Goal: Information Seeking & Learning: Learn about a topic

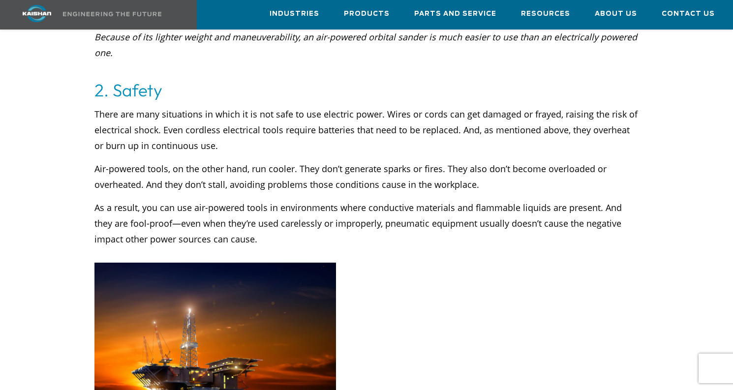
scroll to position [630, 0]
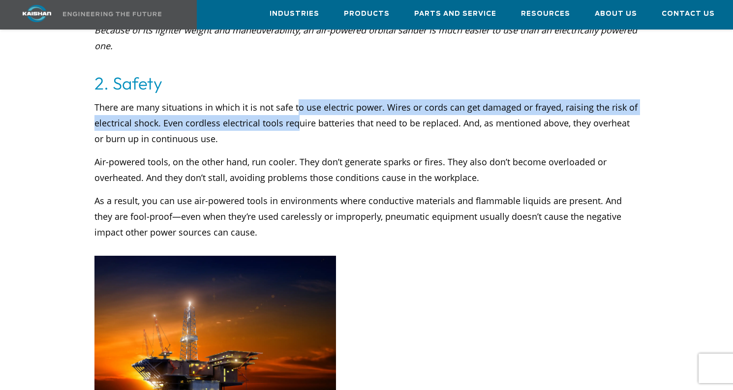
drag, startPoint x: 296, startPoint y: 92, endPoint x: 296, endPoint y: 103, distance: 10.8
click at [296, 103] on p "There are many situations in which it is not safe to use electric power. Wires …" at bounding box center [366, 122] width 545 height 47
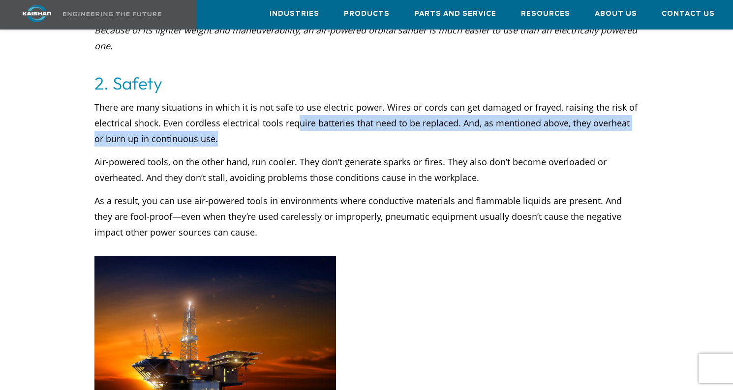
drag, startPoint x: 296, startPoint y: 103, endPoint x: 293, endPoint y: 121, distance: 17.6
click at [293, 121] on p "There are many situations in which it is not safe to use electric power. Wires …" at bounding box center [366, 122] width 545 height 47
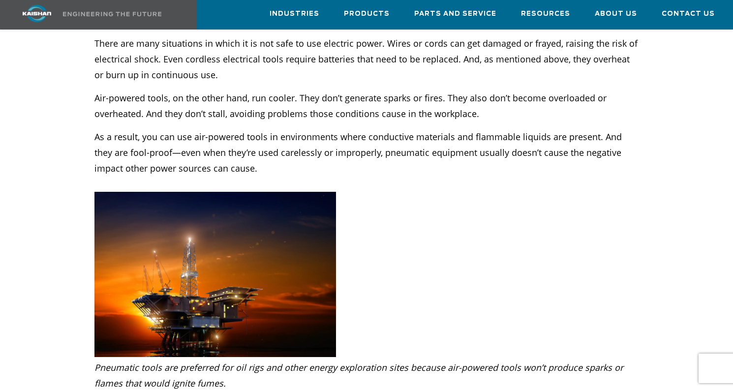
scroll to position [698, 0]
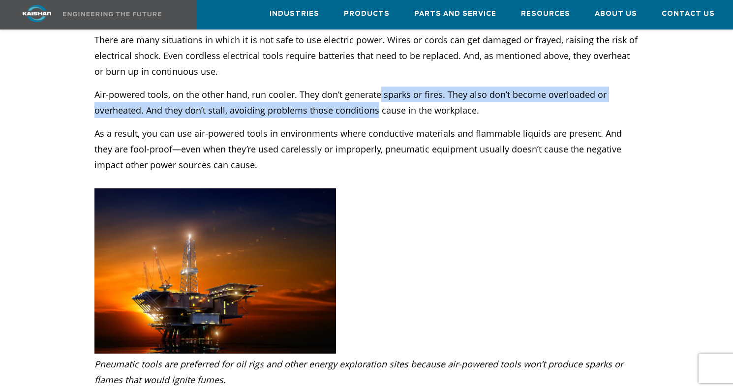
drag, startPoint x: 380, startPoint y: 80, endPoint x: 377, endPoint y: 91, distance: 10.6
click at [377, 91] on p "Air-powered tools, on the other hand, run cooler. They don’t generate sparks or…" at bounding box center [366, 102] width 545 height 31
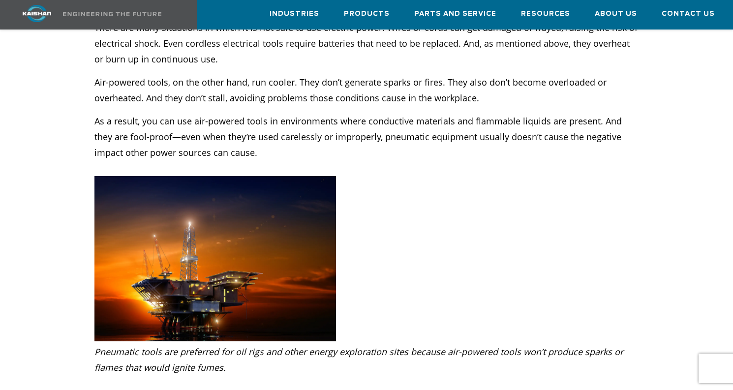
scroll to position [722, 0]
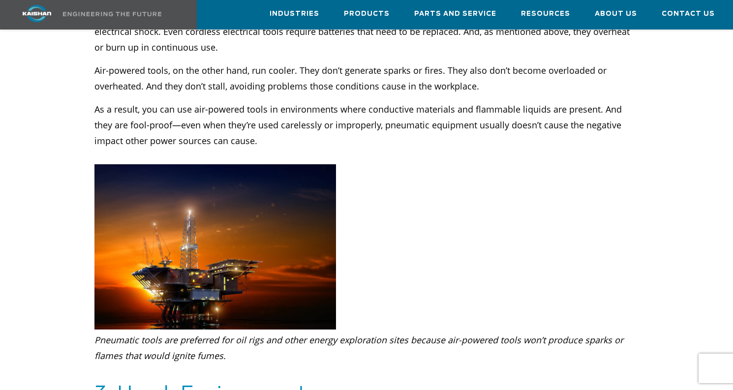
click at [294, 101] on p "As a result, you can use air-powered tools in environments where conductive mat…" at bounding box center [366, 132] width 545 height 63
click at [287, 111] on p "As a result, you can use air-powered tools in environments where conductive mat…" at bounding box center [366, 132] width 545 height 63
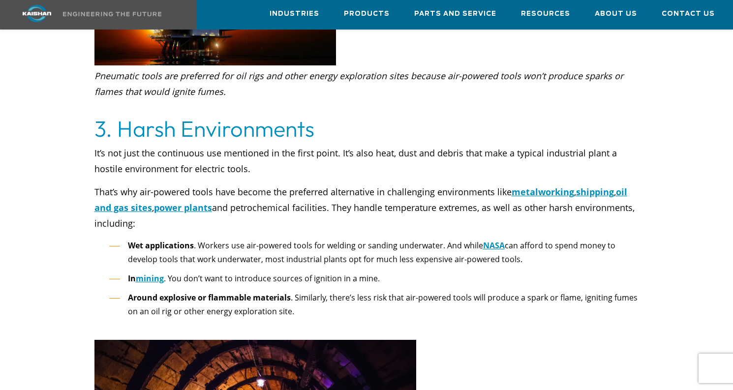
scroll to position [1004, 0]
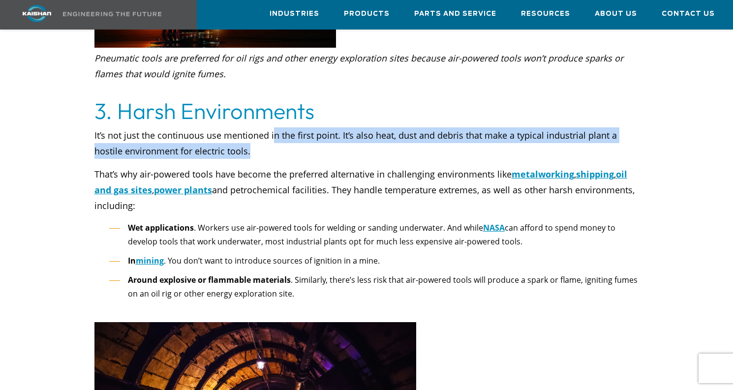
drag, startPoint x: 274, startPoint y: 121, endPoint x: 272, endPoint y: 130, distance: 9.5
click at [272, 130] on p "It’s not just the continuous use mentioned in the first point. It’s also heat, …" at bounding box center [366, 142] width 545 height 31
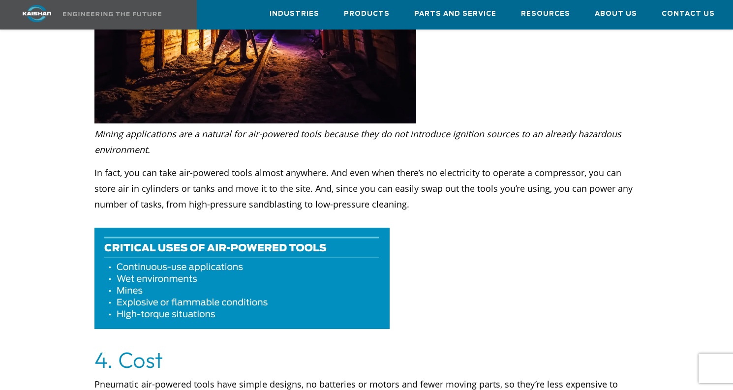
scroll to position [1419, 0]
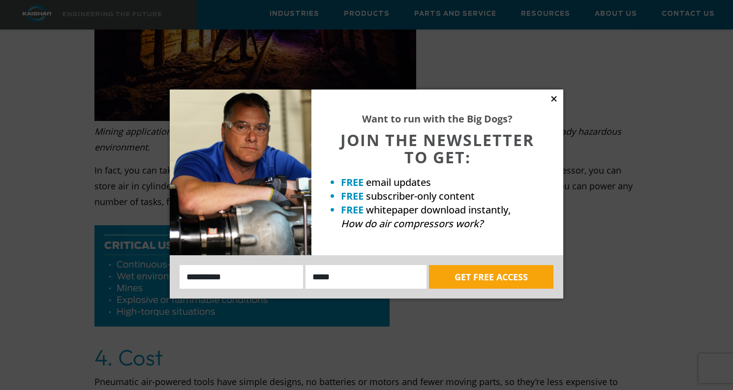
click at [554, 98] on icon at bounding box center [553, 98] width 5 height 5
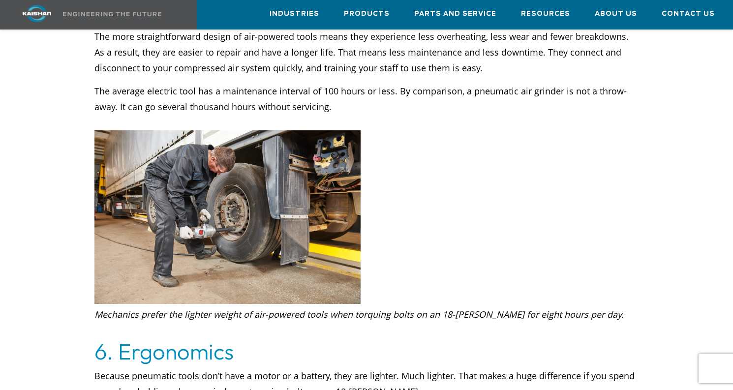
scroll to position [2319, 0]
